Goal: Task Accomplishment & Management: Manage account settings

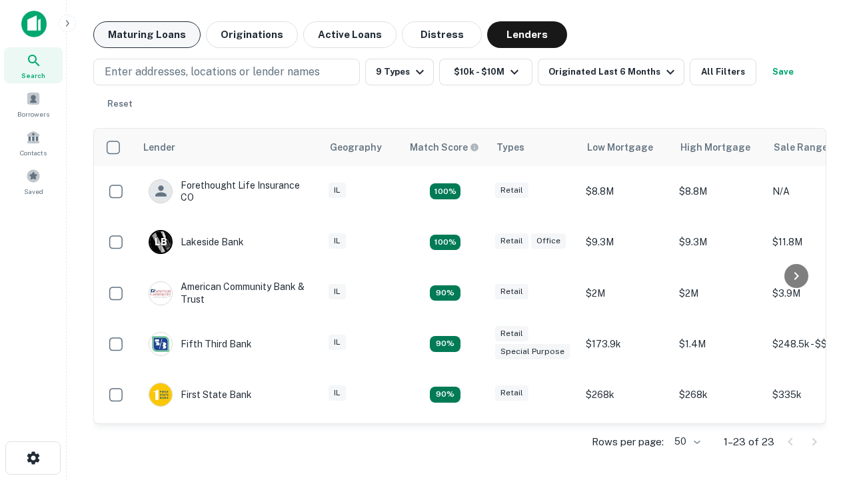
click at [147, 35] on button "Maturing Loans" at bounding box center [146, 34] width 107 height 27
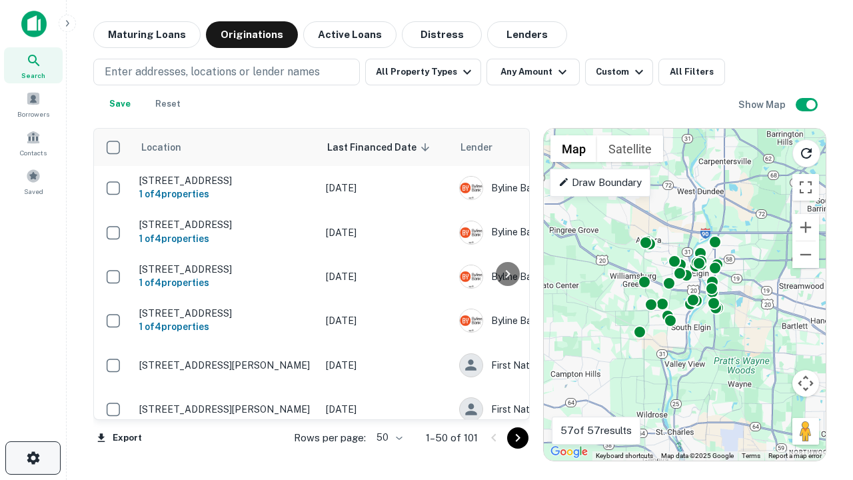
click at [33, 458] on icon "button" at bounding box center [33, 458] width 16 height 16
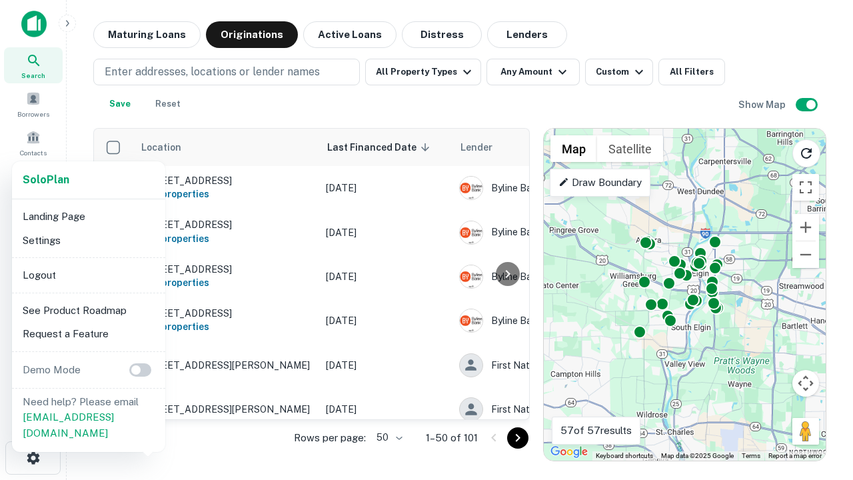
click at [88, 275] on li "Logout" at bounding box center [88, 275] width 143 height 24
